Goal: Check status: Check status

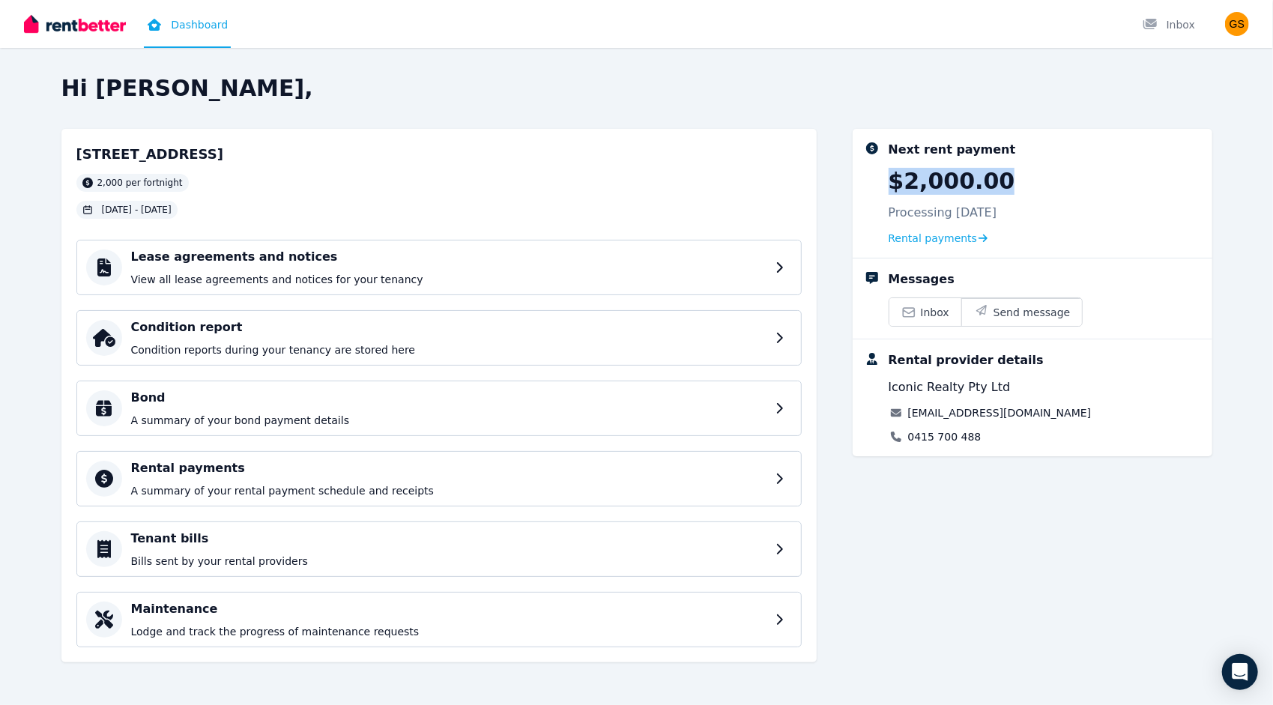
drag, startPoint x: 902, startPoint y: 178, endPoint x: 997, endPoint y: 174, distance: 94.5
click at [997, 174] on div "Next rent payment $2,000.00 Processing [DATE] Rental payments" at bounding box center [1045, 193] width 312 height 105
click at [463, 286] on p "View all lease agreements and notices for your tenancy" at bounding box center [451, 279] width 641 height 15
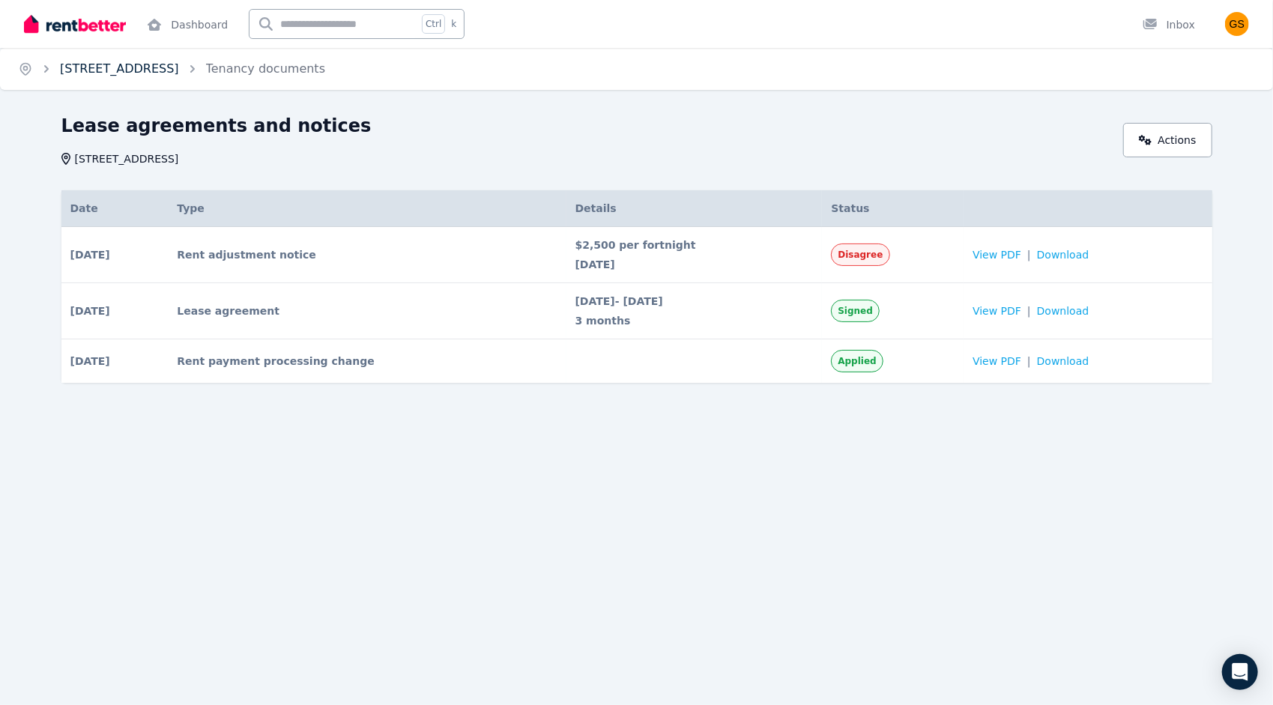
click at [94, 70] on link "[STREET_ADDRESS]" at bounding box center [119, 68] width 119 height 14
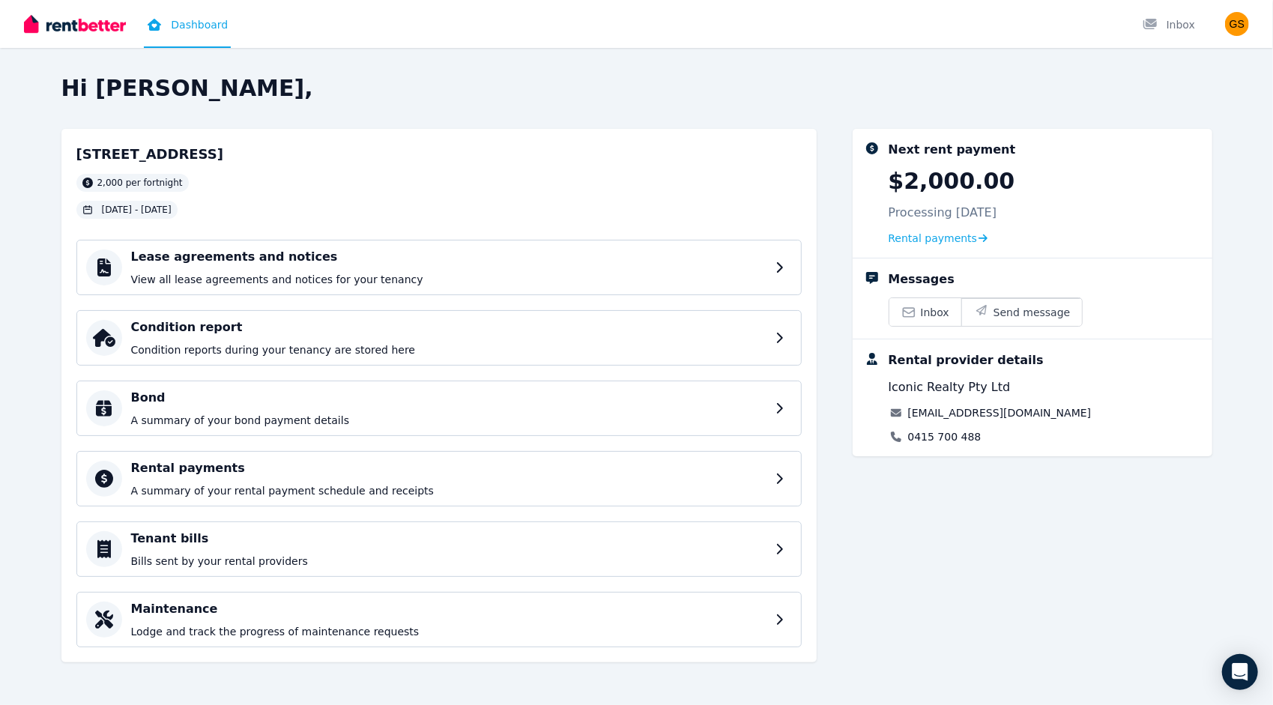
click at [327, 98] on h2 "Hi [PERSON_NAME]," at bounding box center [636, 88] width 1151 height 27
click at [487, 285] on p "View all lease agreements and notices for your tenancy" at bounding box center [451, 279] width 641 height 15
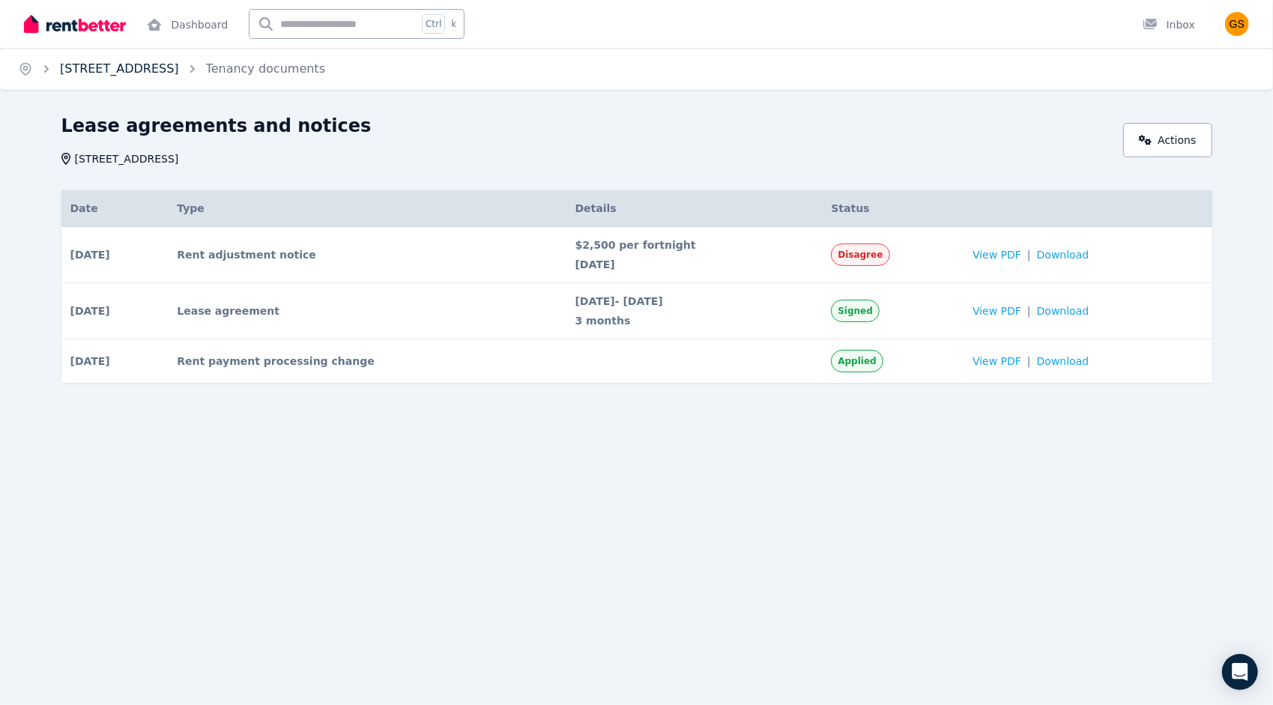
click at [142, 66] on link "[STREET_ADDRESS]" at bounding box center [119, 68] width 119 height 14
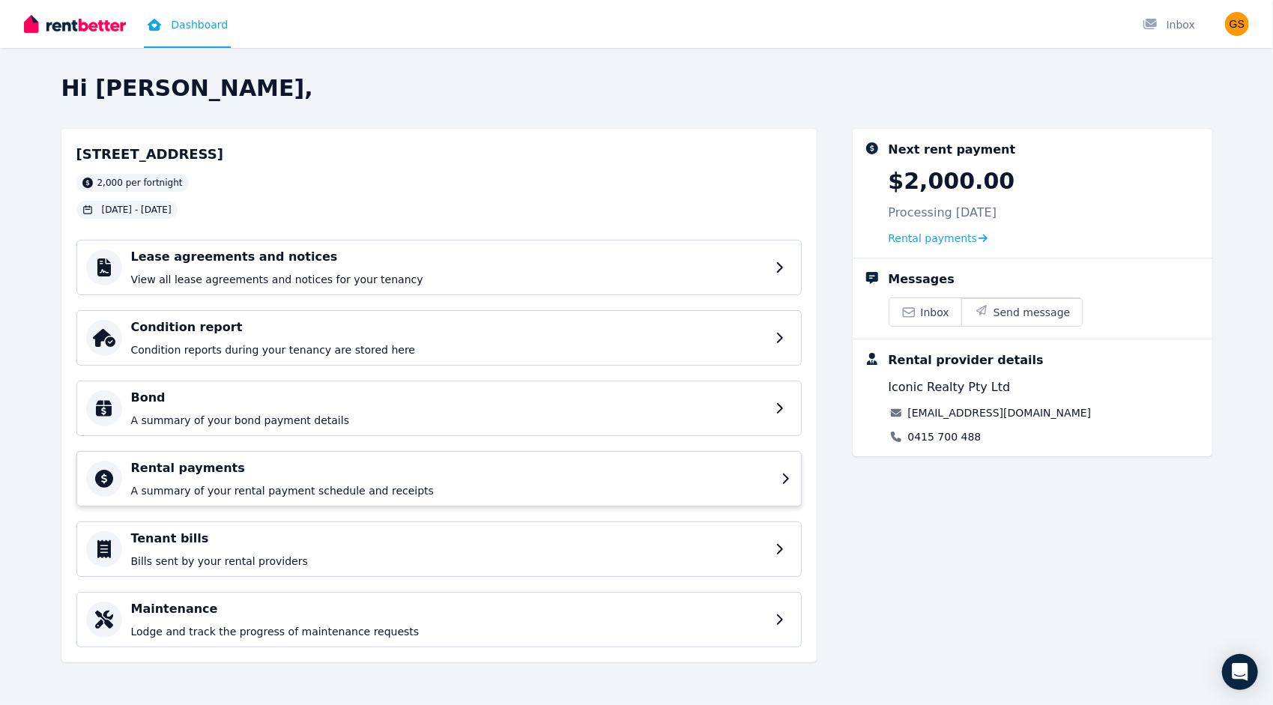
click at [544, 478] on div "Rental payments A summary of your rental payment schedule and receipts" at bounding box center [451, 478] width 641 height 39
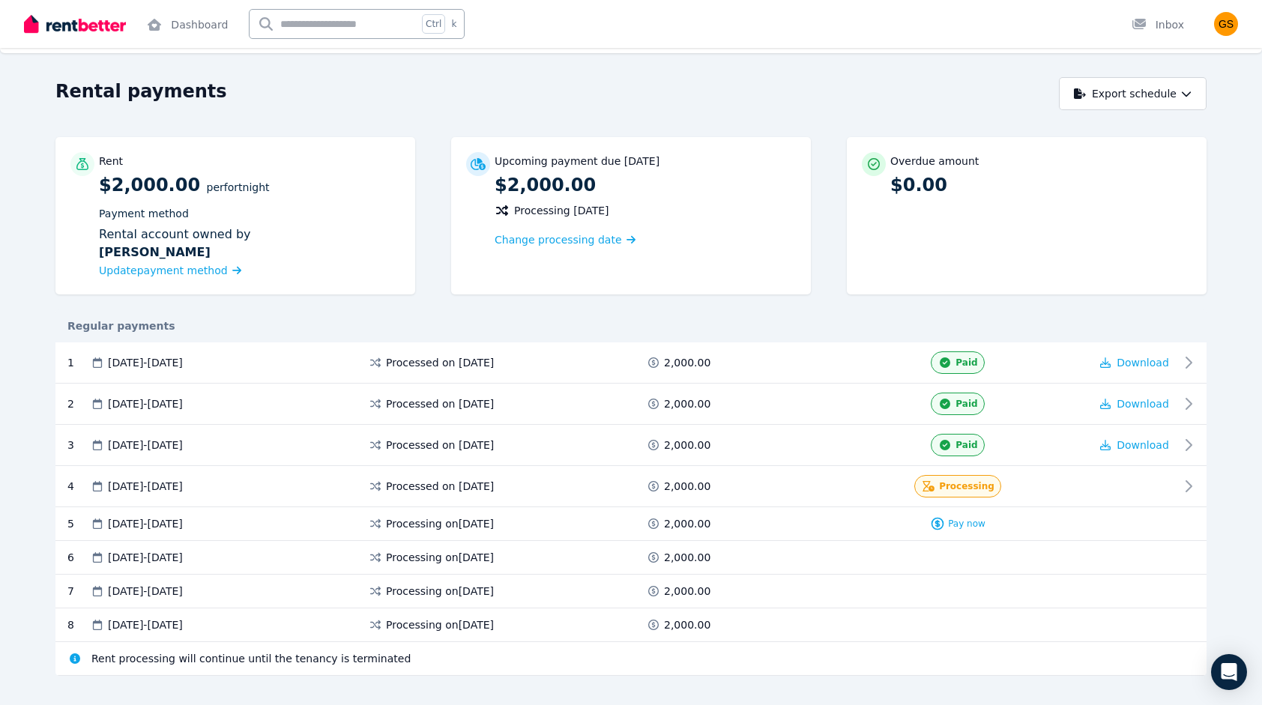
scroll to position [57, 0]
